Goal: Task Accomplishment & Management: Manage account settings

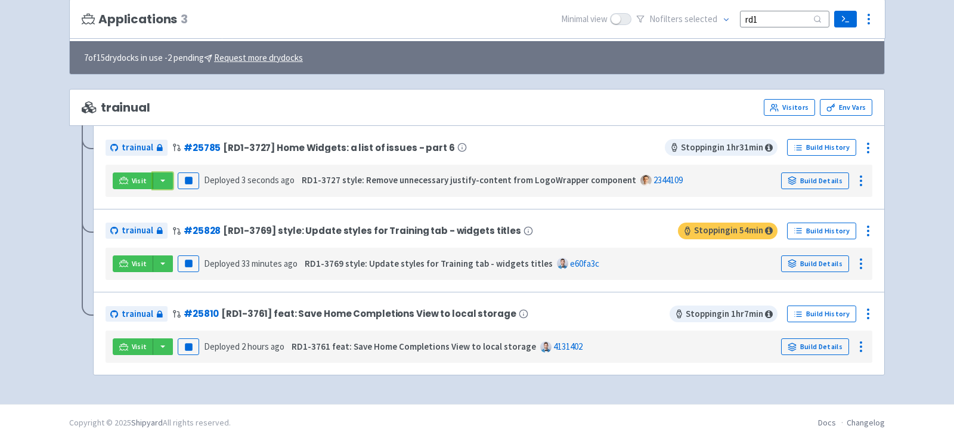
scroll to position [82, 0]
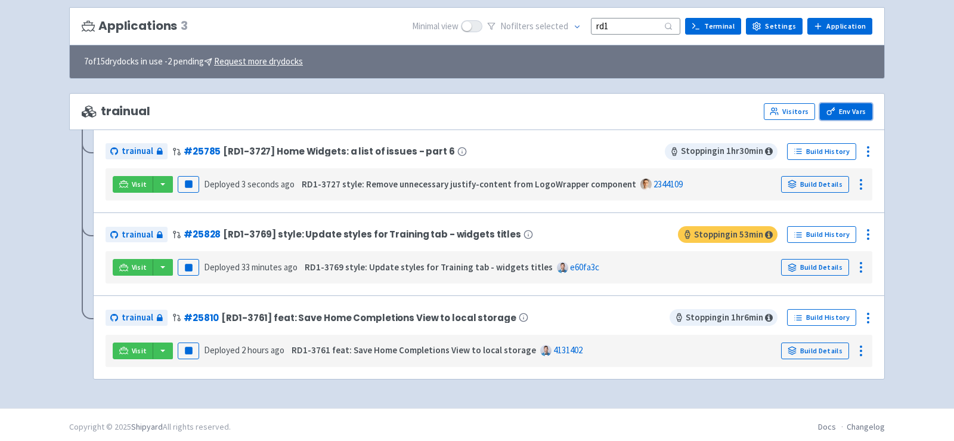
click at [836, 110] on link "Env Vars" at bounding box center [846, 111] width 52 height 17
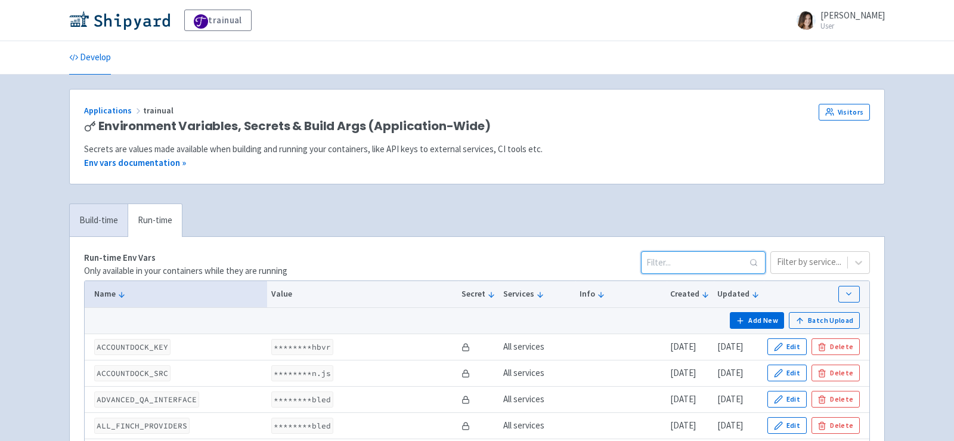
click at [710, 261] on input at bounding box center [703, 262] width 125 height 23
paste input "CURRICULUM_AI_UPLOAD_MODEL"
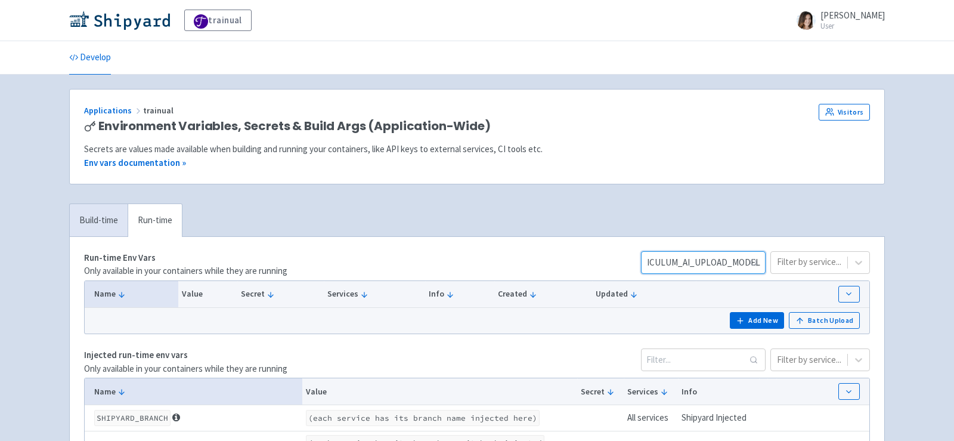
type input "CURRICULUM_AI_UPLOAD_MODEL"
click at [749, 257] on input "CURRICULUM_AI_UPLOAD_MODEL" at bounding box center [703, 262] width 125 height 23
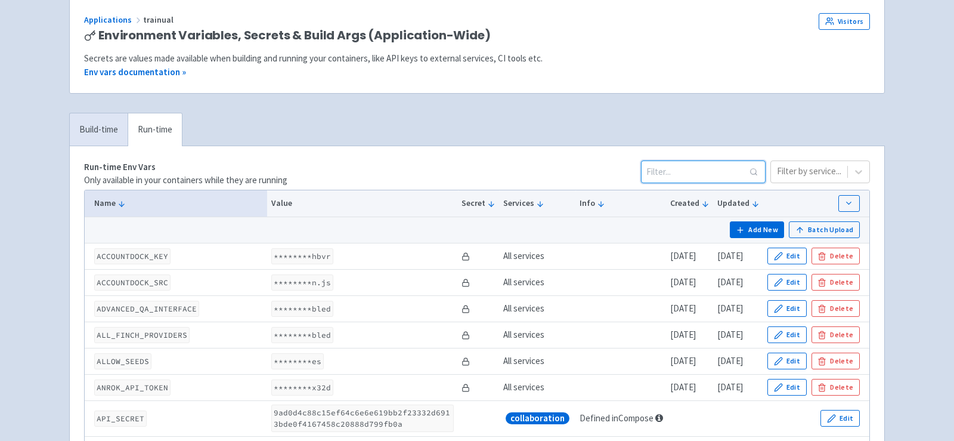
scroll to position [64, 0]
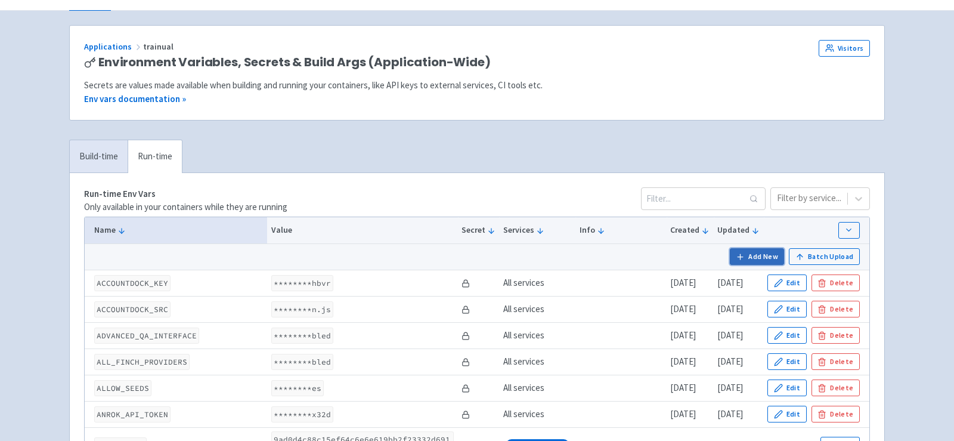
click at [761, 249] on button "Add New" at bounding box center [757, 256] width 55 height 17
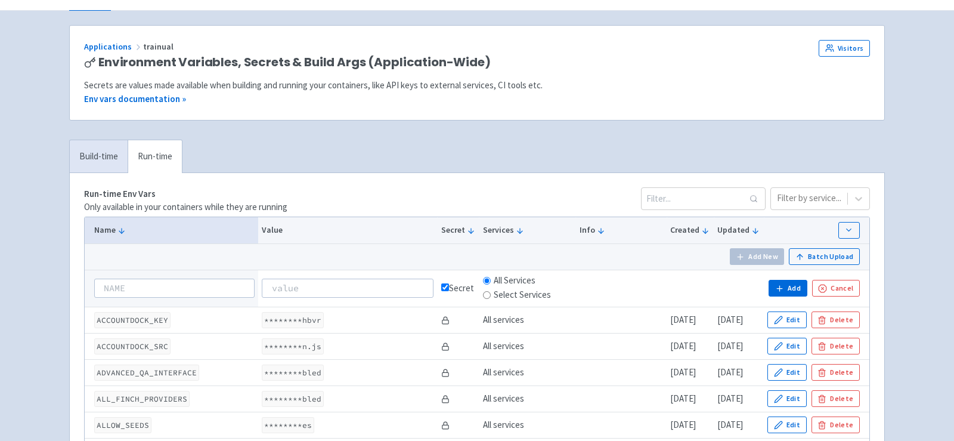
click at [185, 284] on input at bounding box center [174, 288] width 160 height 19
type input "CURRICULUM_AI_UPLOAD_MODEL"
click at [289, 282] on input at bounding box center [348, 288] width 172 height 19
paste input "gpt-4o-mini"
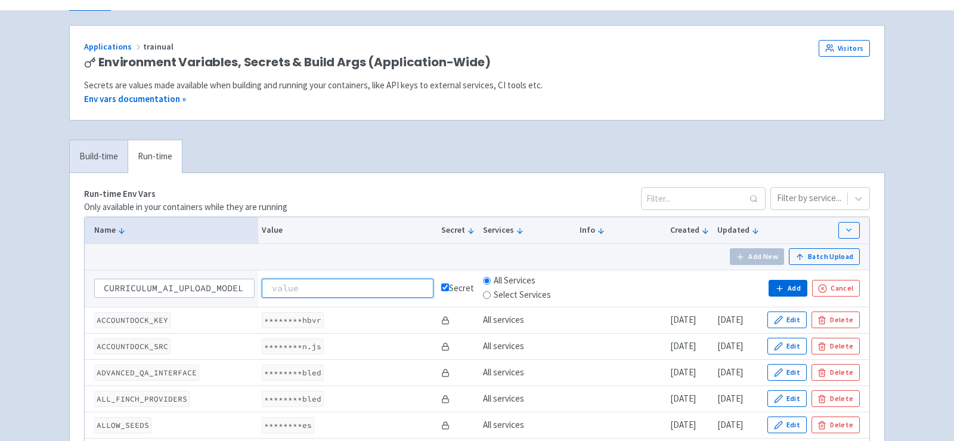
type input "gpt-4o-mini"
click at [262, 285] on input "gpt-4o-mini" at bounding box center [348, 288] width 172 height 19
click at [783, 286] on icon "button" at bounding box center [779, 288] width 9 height 9
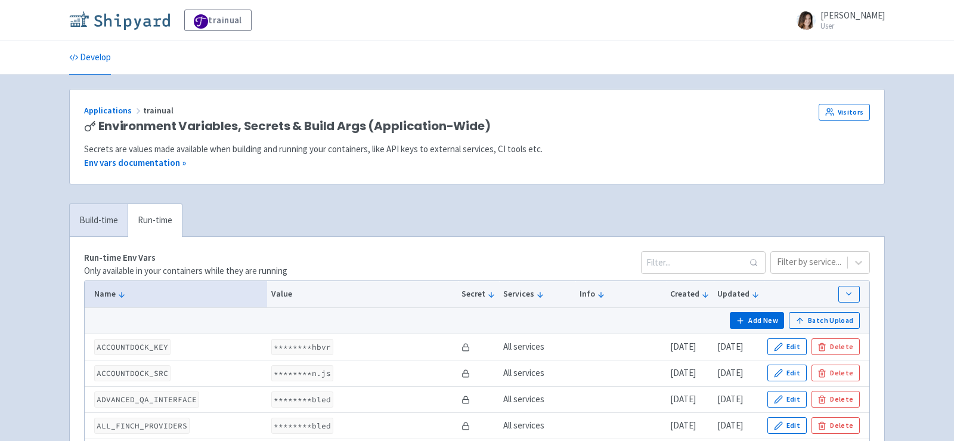
click at [149, 23] on img at bounding box center [119, 20] width 101 height 19
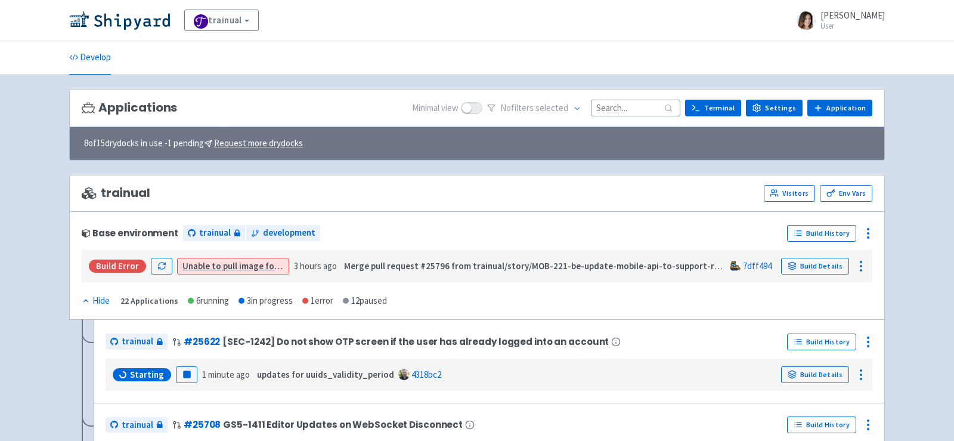
click at [614, 109] on input at bounding box center [635, 108] width 89 height 16
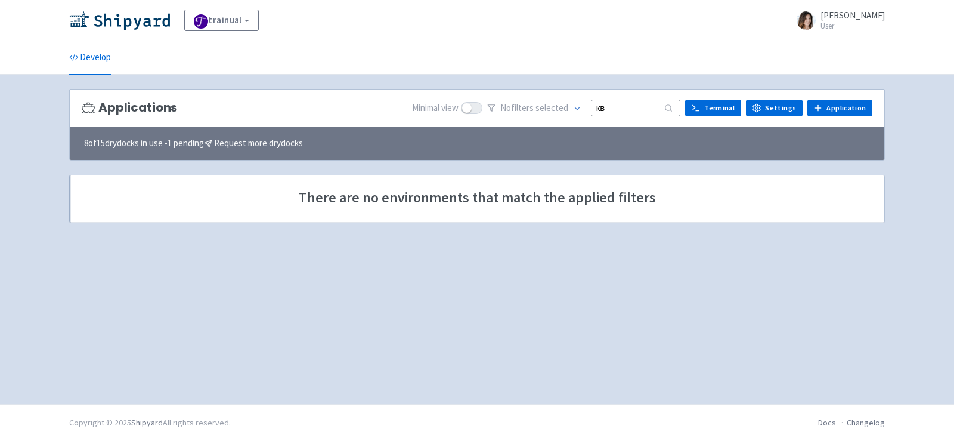
type input "к"
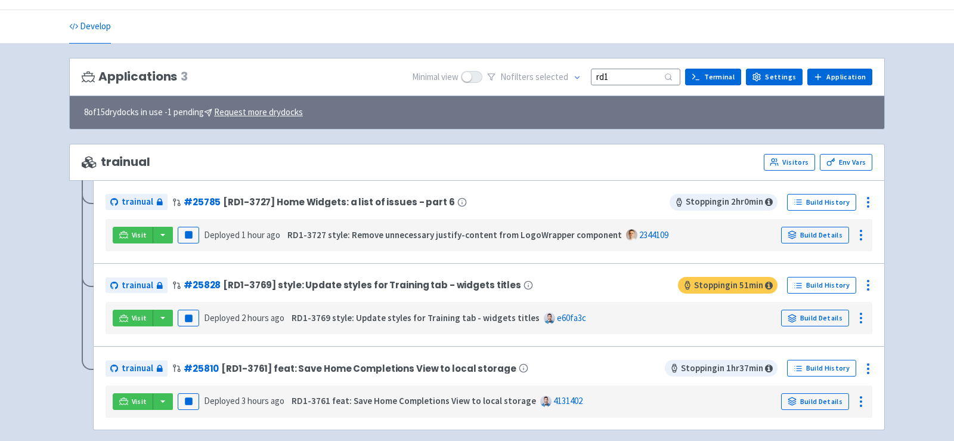
scroll to position [41, 0]
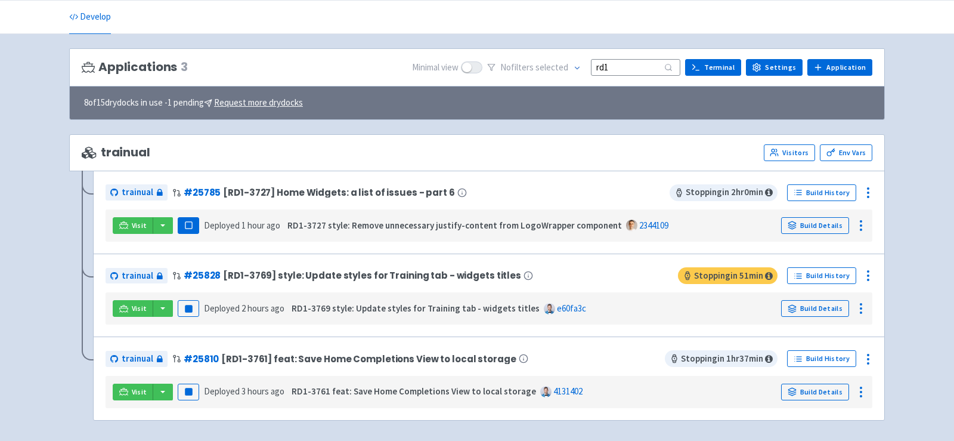
type input "rd1"
click at [186, 222] on rect "button" at bounding box center [188, 225] width 7 height 7
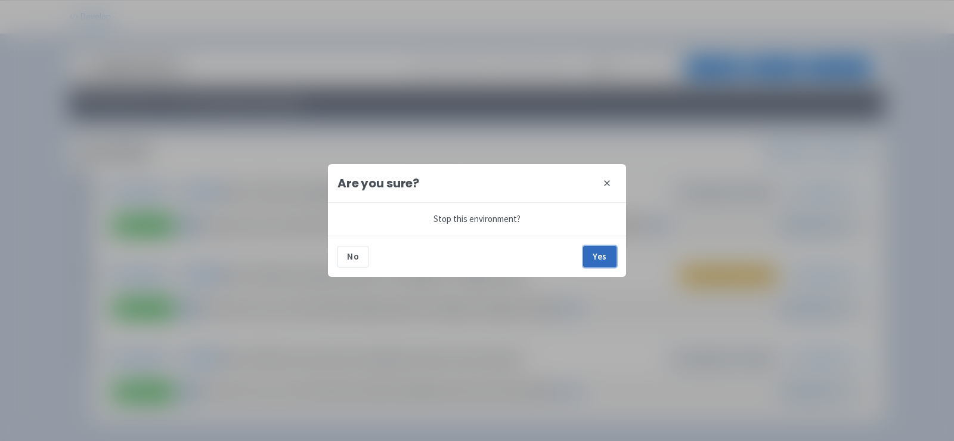
click at [604, 256] on button "Yes" at bounding box center [599, 256] width 33 height 21
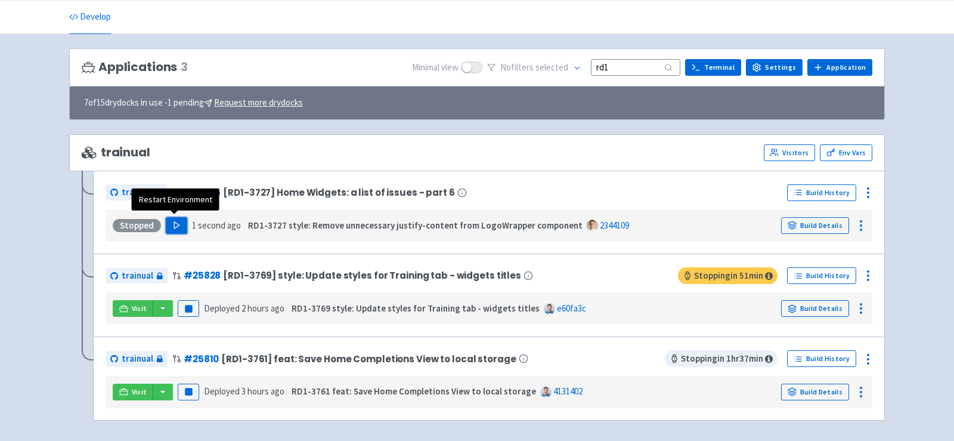
click at [175, 225] on icon "button" at bounding box center [176, 225] width 9 height 9
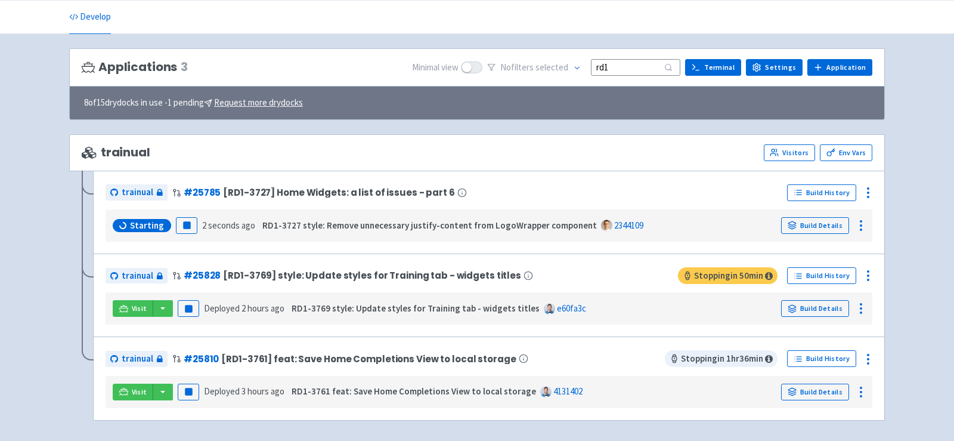
click at [482, 209] on div "Starting Pause 2 seconds ago RD1-3727 style: Remove unnecessary justify-content…" at bounding box center [489, 225] width 767 height 32
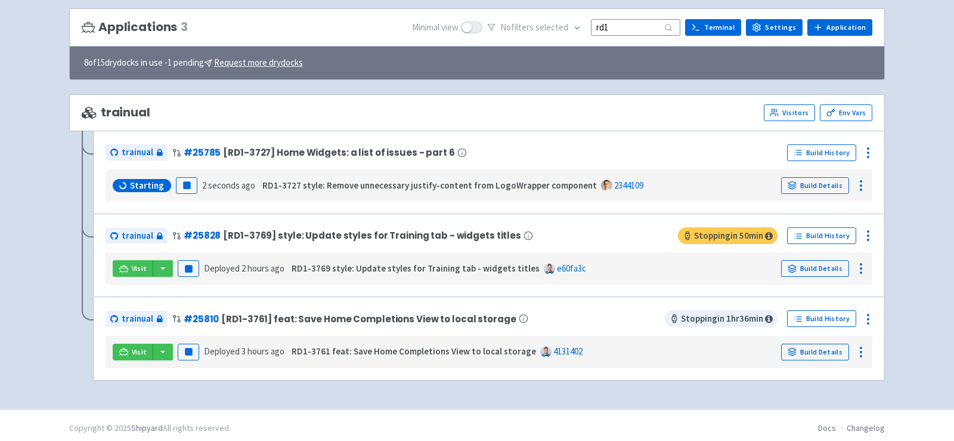
scroll to position [82, 0]
